Goal: Task Accomplishment & Management: Complete application form

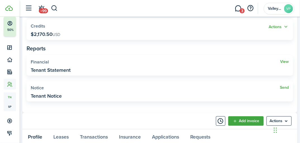
scroll to position [156, 0]
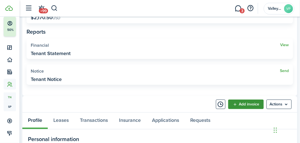
click at [247, 104] on link "Add invoice" at bounding box center [245, 104] width 35 height 9
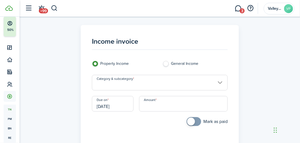
click at [136, 81] on input "Category & subcategory" at bounding box center [160, 83] width 136 height 16
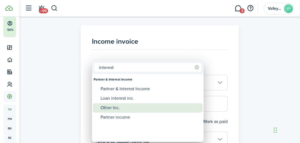
type input "interest"
click at [116, 107] on div "Other Inc." at bounding box center [149, 108] width 99 height 9
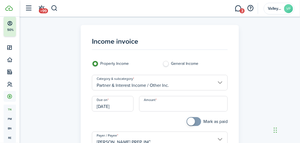
click at [221, 83] on input "Partner & Interest Income / Other Inc." at bounding box center [160, 83] width 136 height 16
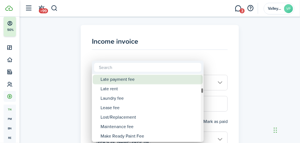
click at [127, 78] on div "Late payment fee" at bounding box center [149, 79] width 99 height 9
type input "Tenant charges & fees / Late payment fee"
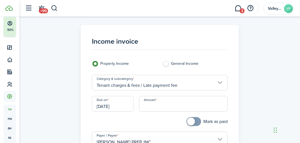
click at [154, 111] on input "Amount" at bounding box center [183, 104] width 88 height 16
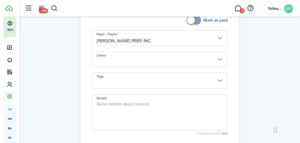
scroll to position [112, 0]
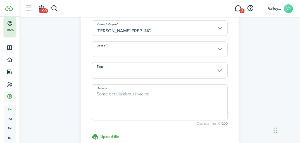
click at [114, 42] on input "Lease" at bounding box center [160, 50] width 136 height 16
type input "$100.50"
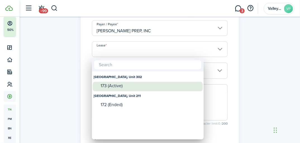
click at [107, 86] on div "173 (Active)" at bounding box center [149, 86] width 99 height 5
type input "[GEOGRAPHIC_DATA], Unit 302. Lease #173 (Active)"
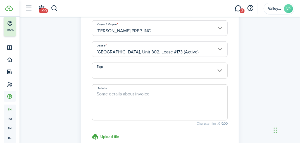
click at [103, 93] on textarea "Details" at bounding box center [159, 104] width 135 height 27
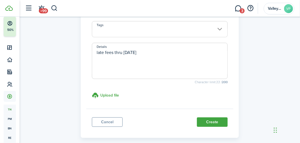
scroll to position [135, 0]
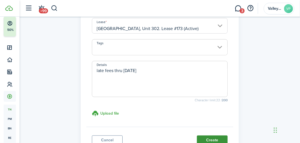
type textarea "late fees thru [DATE]"
click at [208, 137] on button "Create" at bounding box center [212, 140] width 31 height 9
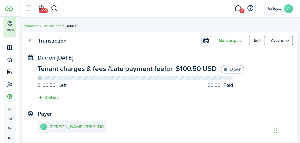
scroll to position [135, 0]
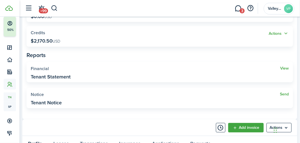
scroll to position [156, 0]
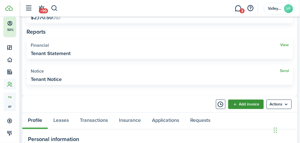
click at [242, 104] on link "Add invoice" at bounding box center [245, 104] width 35 height 9
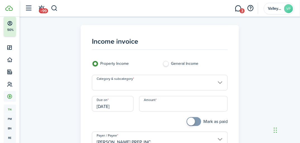
click at [159, 107] on input "Amount" at bounding box center [183, 104] width 88 height 16
click at [111, 87] on input "Category & subcategory" at bounding box center [160, 83] width 136 height 16
type input "$220.00"
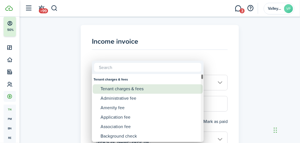
click at [126, 89] on div "Tenant charges & fees" at bounding box center [149, 89] width 99 height 9
type input "Tenant charges & fees"
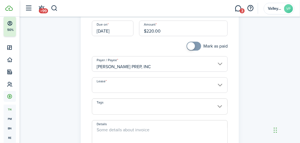
scroll to position [89, 0]
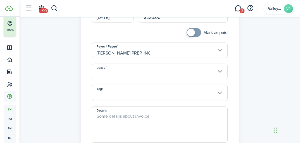
click at [117, 115] on textarea "Details" at bounding box center [159, 126] width 135 height 27
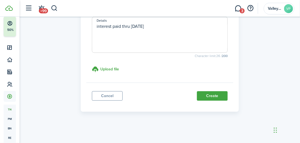
scroll to position [180, 0]
type textarea "interest paid thru [DATE]"
click at [205, 93] on button "Create" at bounding box center [212, 95] width 31 height 9
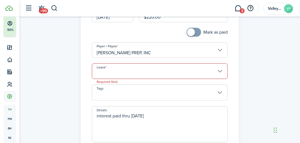
scroll to position [89, 0]
click at [155, 65] on input "Lease" at bounding box center [160, 72] width 136 height 16
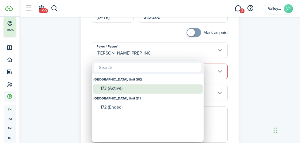
click at [119, 90] on div "173 (Active)" at bounding box center [149, 88] width 99 height 5
type input "[GEOGRAPHIC_DATA], Unit 302. Lease #173 (Active)"
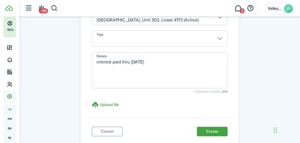
scroll to position [180, 0]
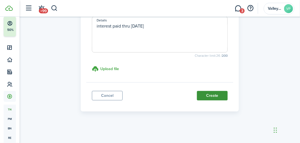
click at [218, 94] on button "Create" at bounding box center [212, 95] width 31 height 9
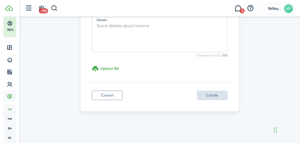
scroll to position [167, 0]
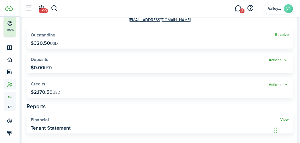
scroll to position [89, 0]
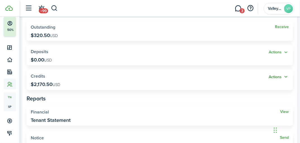
click at [276, 77] on button "Actions" at bounding box center [278, 77] width 20 height 6
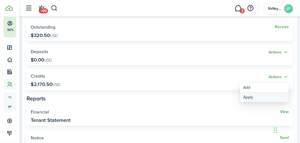
click at [249, 98] on link "Apply" at bounding box center [264, 97] width 49 height 9
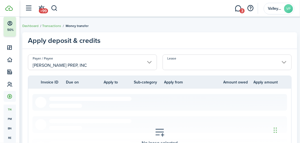
click at [183, 67] on input "Lease" at bounding box center [226, 63] width 129 height 16
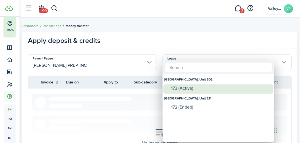
click at [173, 90] on div "173 (Active)" at bounding box center [220, 88] width 99 height 5
type input "[GEOGRAPHIC_DATA], Unit 302. Lease #173 (Active)"
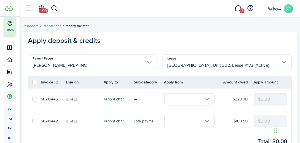
click at [34, 100] on label at bounding box center [34, 99] width 4 height 4
click at [32, 100] on input "checkbox" at bounding box center [32, 99] width 0 height 0
checkbox input "true"
click at [198, 99] on input "text" at bounding box center [189, 99] width 50 height 12
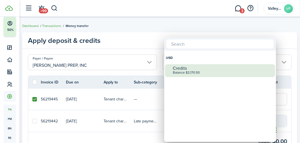
click at [184, 73] on div "Balance $2,170.50" at bounding box center [222, 73] width 99 height 4
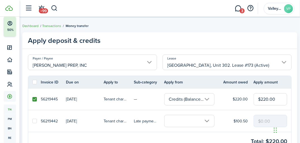
click at [33, 123] on label at bounding box center [34, 121] width 4 height 4
click at [32, 122] on input "checkbox" at bounding box center [32, 121] width 0 height 0
checkbox input "true"
click at [200, 122] on input "text" at bounding box center [189, 121] width 50 height 12
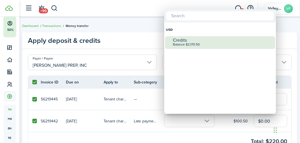
click at [185, 44] on div "Balance $2,170.50" at bounding box center [222, 45] width 99 height 4
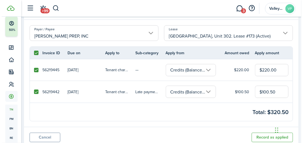
scroll to position [49, 0]
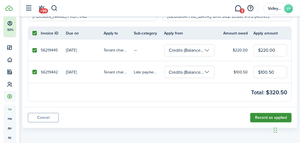
click at [263, 120] on button "Record as applied" at bounding box center [270, 117] width 41 height 9
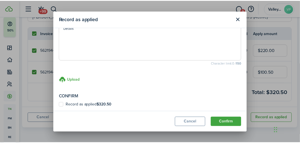
scroll to position [52, 0]
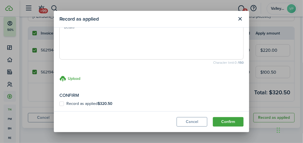
click at [99, 102] on b "$320.50" at bounding box center [105, 104] width 15 height 6
checkbox input "true"
click at [220, 124] on button "Confirm" at bounding box center [228, 121] width 31 height 9
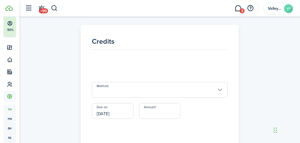
scroll to position [151, 0]
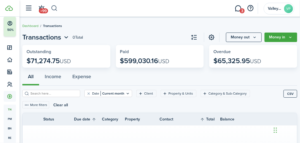
click at [52, 9] on button "button" at bounding box center [54, 8] width 7 height 9
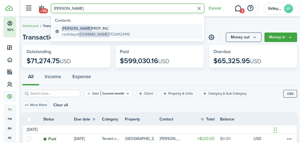
type input "[PERSON_NAME]"
click at [74, 29] on global-search-item-title "[PERSON_NAME] PREP, INC" at bounding box center [96, 29] width 68 height 6
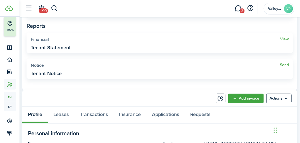
scroll to position [156, 0]
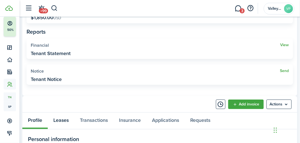
click at [59, 121] on link "Leases" at bounding box center [61, 121] width 27 height 16
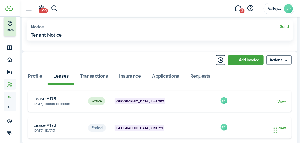
scroll to position [201, 0]
click at [281, 100] on link "View" at bounding box center [281, 102] width 9 height 6
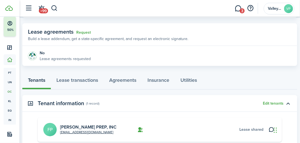
scroll to position [89, 0]
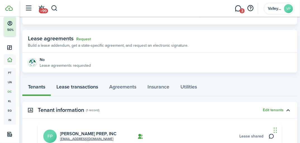
click at [69, 86] on link "Lease transactions" at bounding box center [77, 88] width 53 height 16
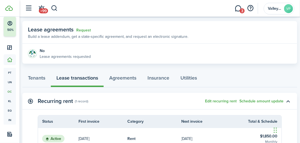
scroll to position [112, 0]
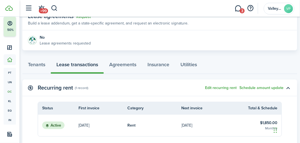
click at [264, 123] on table-info-title "$1,850.00" at bounding box center [268, 123] width 17 height 6
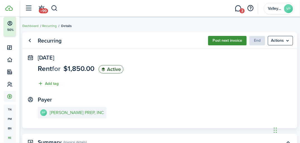
click at [220, 40] on button "Post next invoice" at bounding box center [227, 40] width 39 height 9
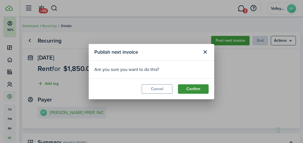
click at [185, 90] on button "Confirm" at bounding box center [193, 89] width 31 height 9
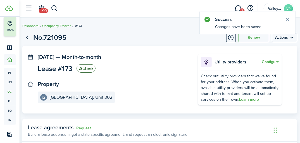
scroll to position [89, 0]
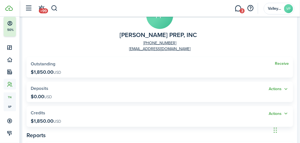
scroll to position [67, 0]
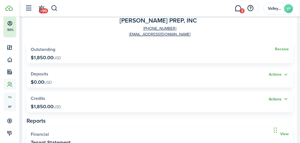
click at [275, 97] on button "Actions" at bounding box center [278, 99] width 20 height 6
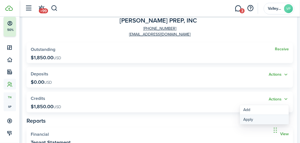
click at [249, 118] on link "Apply" at bounding box center [264, 119] width 49 height 9
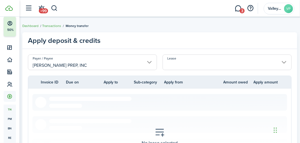
click at [184, 63] on input "Lease" at bounding box center [226, 63] width 129 height 16
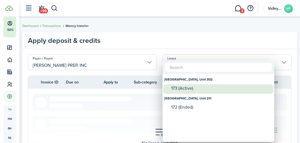
click at [181, 89] on div "173 (Active)" at bounding box center [220, 88] width 99 height 5
type input "[GEOGRAPHIC_DATA], Unit 302. Lease #173 (Active)"
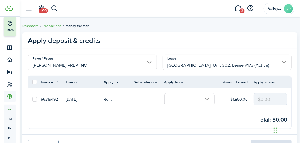
click at [33, 101] on label at bounding box center [34, 99] width 4 height 4
click at [32, 100] on input "checkbox" at bounding box center [32, 100] width 0 height 0
checkbox input "true"
click at [178, 101] on input "text" at bounding box center [189, 99] width 50 height 12
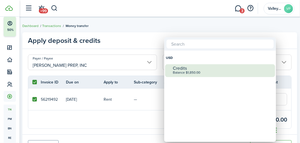
click at [187, 73] on div "Balance $1,850.00" at bounding box center [222, 73] width 99 height 4
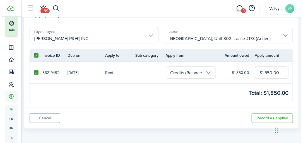
scroll to position [27, 0]
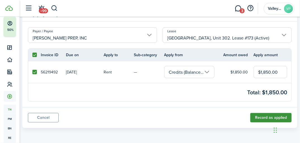
click at [262, 119] on button "Record as applied" at bounding box center [270, 117] width 41 height 9
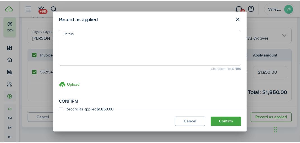
scroll to position [52, 0]
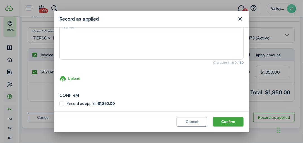
click at [90, 102] on label "Record as applied $1,850.00" at bounding box center [87, 104] width 56 height 4
checkbox input "true"
click at [225, 123] on button "Confirm" at bounding box center [228, 121] width 31 height 9
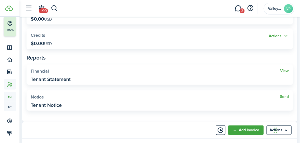
scroll to position [156, 0]
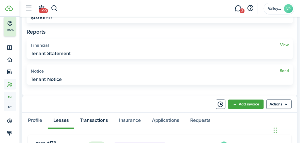
click at [98, 117] on link "Transactions" at bounding box center [93, 121] width 39 height 16
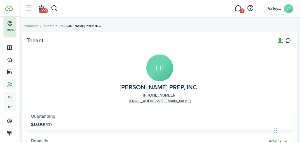
scroll to position [268, 0]
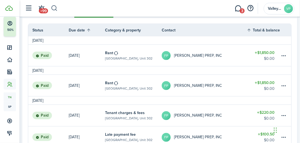
click at [52, 7] on button "button" at bounding box center [54, 8] width 7 height 9
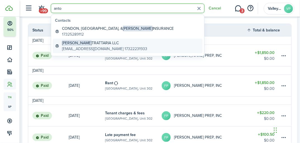
type input "anto"
click at [68, 44] on span "[PERSON_NAME]" at bounding box center [77, 43] width 30 height 6
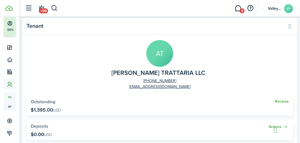
scroll to position [22, 0]
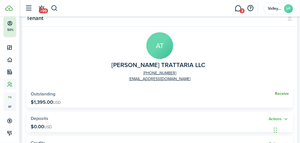
click at [276, 94] on link "Receive" at bounding box center [282, 94] width 14 height 4
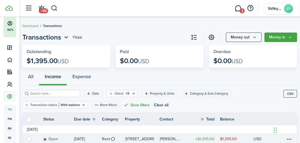
click at [28, 140] on label at bounding box center [29, 139] width 4 height 4
click at [27, 140] on input "checkbox" at bounding box center [27, 139] width 0 height 0
checkbox input "true"
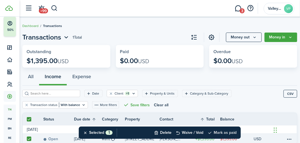
click at [218, 132] on button "Mark as paid" at bounding box center [221, 133] width 29 height 12
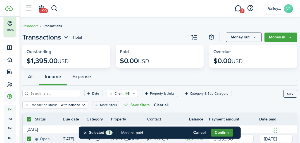
click at [217, 130] on button "Confirm" at bounding box center [222, 133] width 22 height 8
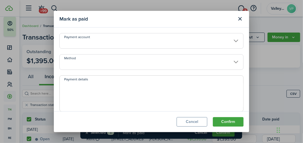
click at [76, 60] on input "Method" at bounding box center [151, 62] width 184 height 16
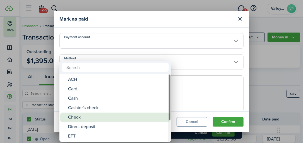
click at [74, 117] on div "Check" at bounding box center [117, 117] width 99 height 9
type input "Check"
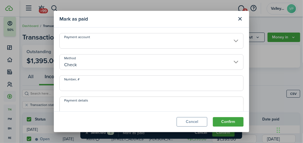
click at [70, 80] on input "Number, #" at bounding box center [151, 84] width 184 height 16
type input "2855"
click at [223, 119] on button "Confirm" at bounding box center [228, 121] width 31 height 9
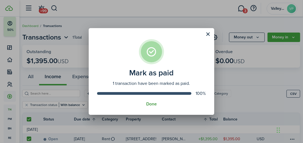
click at [152, 104] on button "Done" at bounding box center [151, 104] width 11 height 5
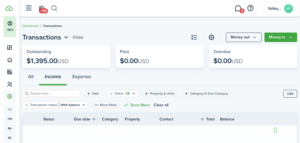
click at [53, 7] on button "button" at bounding box center [54, 8] width 7 height 9
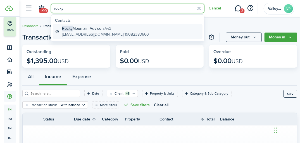
type input "rocky"
click at [76, 27] on global-search-item-title "Rocky Mountain Advisors/rv3" at bounding box center [105, 29] width 87 height 6
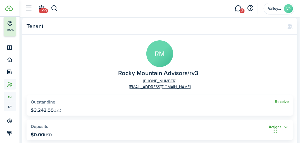
scroll to position [22, 0]
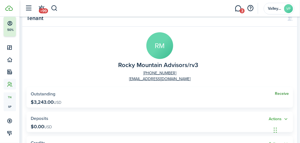
click at [279, 94] on link "Receive" at bounding box center [282, 94] width 14 height 4
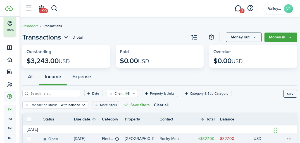
click at [30, 139] on label at bounding box center [29, 139] width 4 height 4
click at [27, 139] on input "checkbox" at bounding box center [27, 139] width 0 height 0
checkbox input "true"
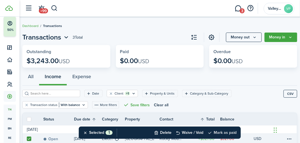
click at [217, 131] on button "Mark as paid" at bounding box center [221, 133] width 29 height 12
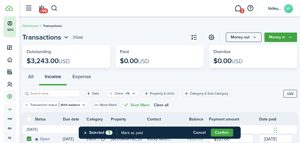
click at [217, 131] on button "Confirm" at bounding box center [222, 133] width 22 height 8
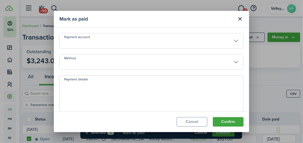
click at [78, 60] on input "Method" at bounding box center [151, 62] width 184 height 16
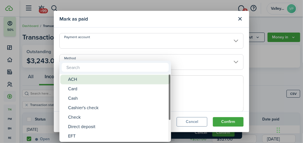
click at [76, 79] on div "ACH" at bounding box center [117, 79] width 99 height 9
type input "ACH"
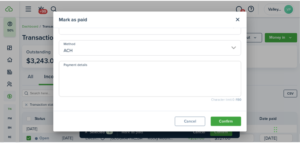
scroll to position [22, 0]
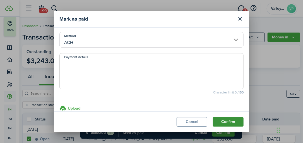
click at [220, 123] on button "Confirm" at bounding box center [228, 121] width 31 height 9
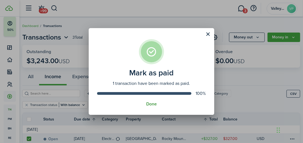
click at [150, 104] on button "Done" at bounding box center [151, 104] width 11 height 5
